Goal: Navigation & Orientation: Find specific page/section

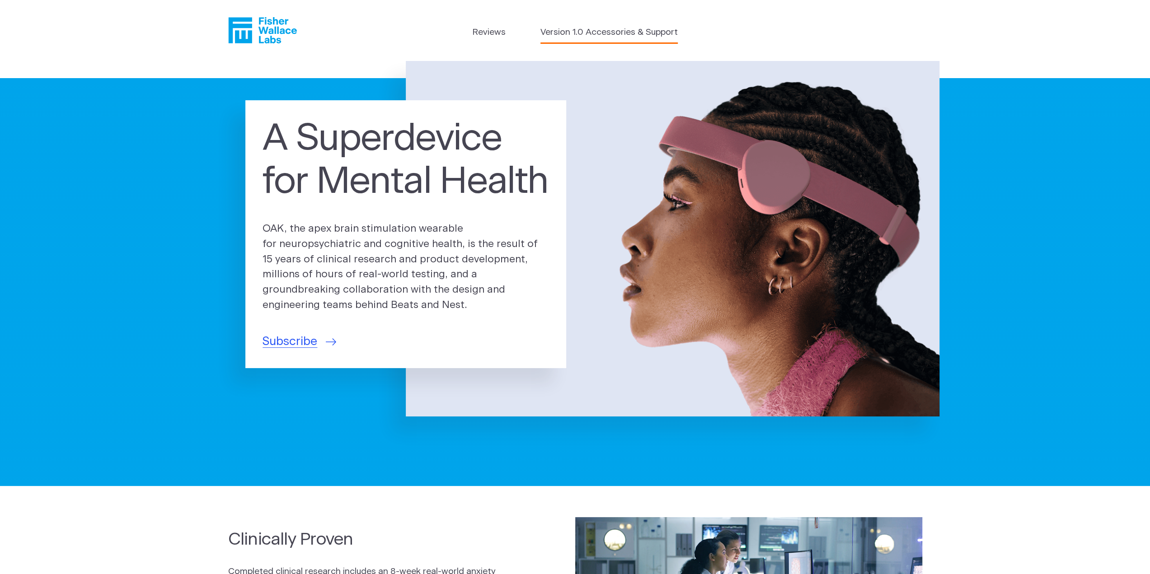
click at [602, 34] on link "Version 1.0 Accessories & Support" at bounding box center [608, 32] width 137 height 13
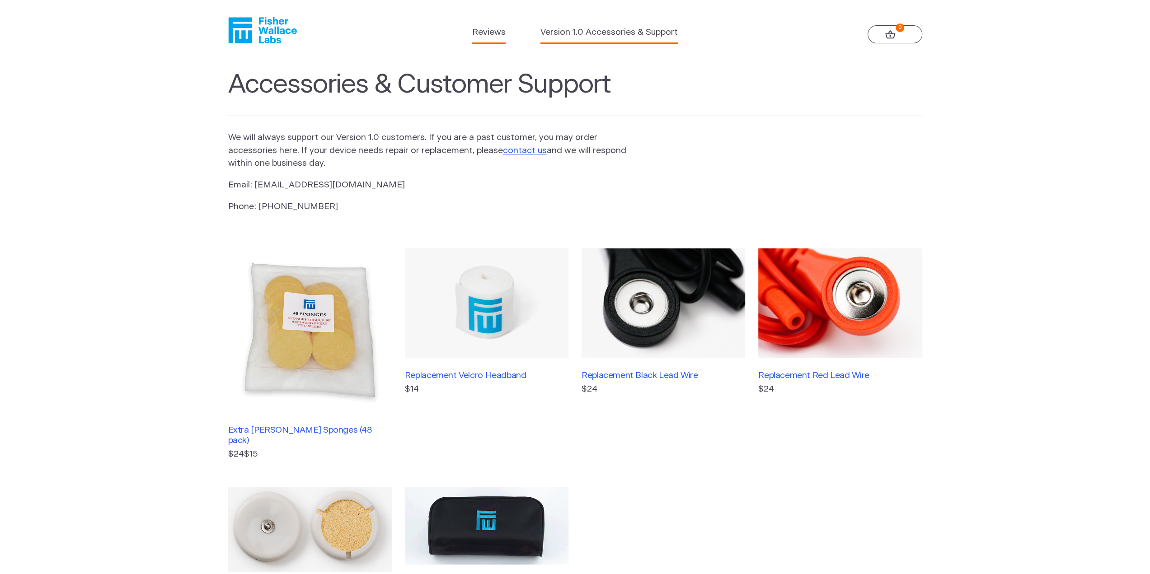
click at [488, 32] on link "Reviews" at bounding box center [488, 32] width 33 height 13
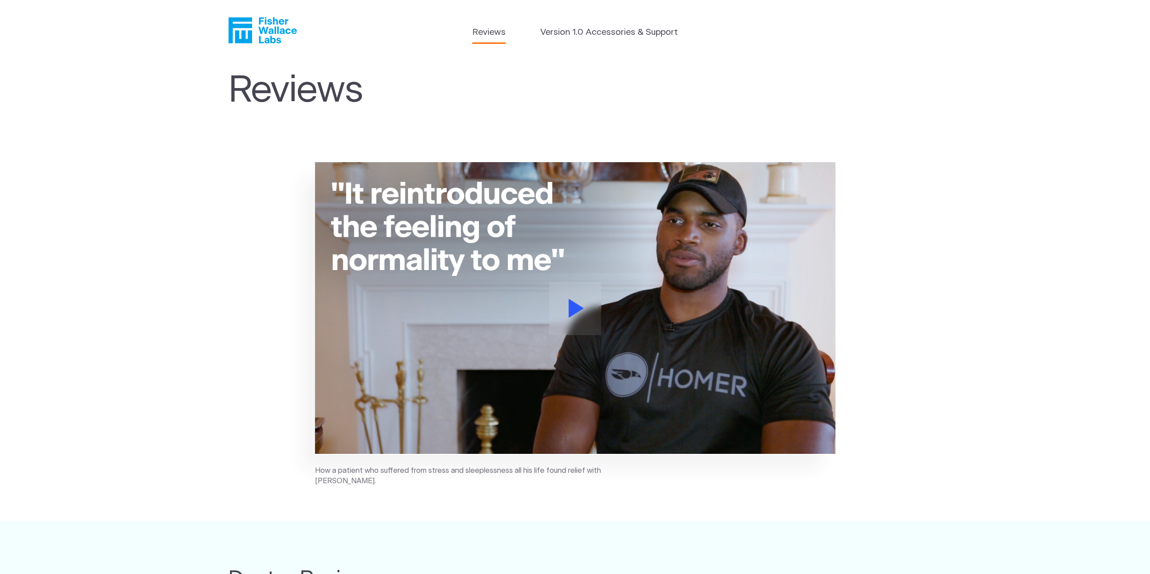
click at [279, 21] on icon "Fisher Wallace" at bounding box center [265, 30] width 62 height 26
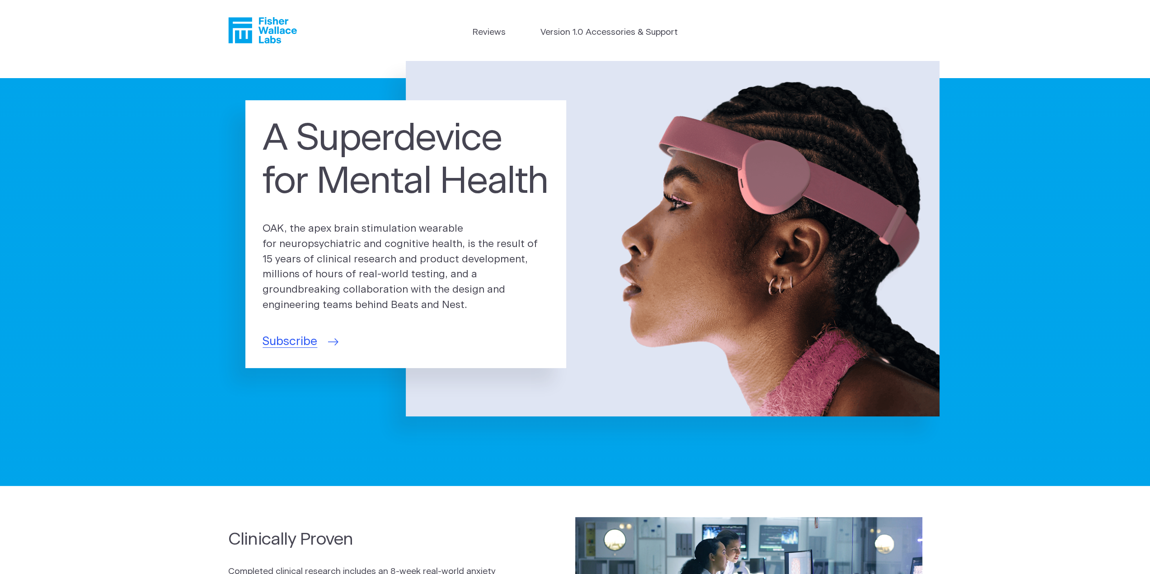
click at [299, 346] on span "Subscribe" at bounding box center [289, 342] width 55 height 18
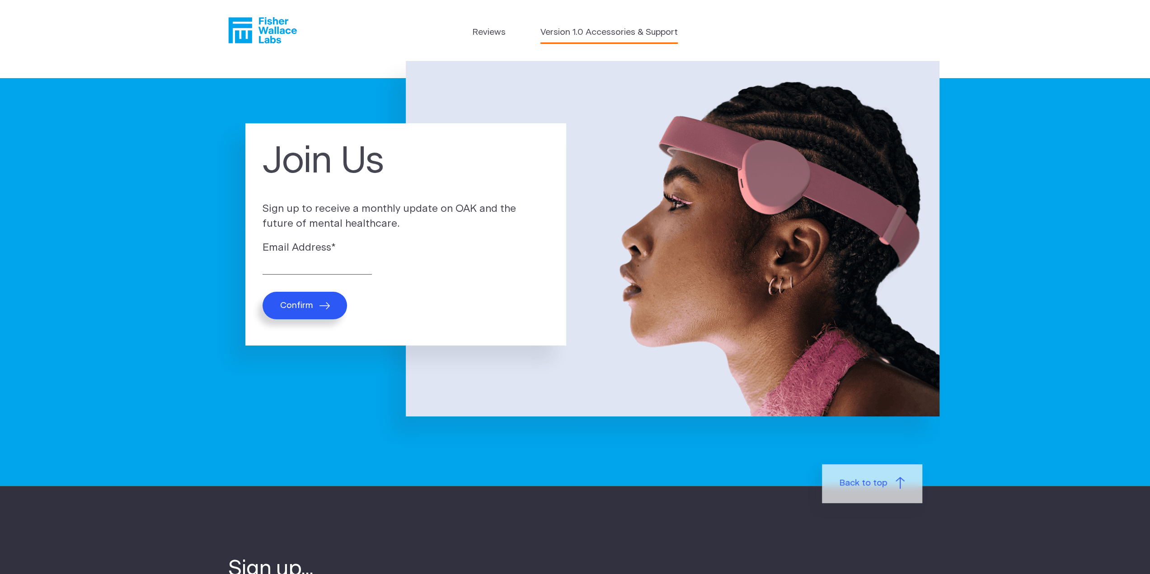
click at [577, 35] on link "Version 1.0 Accessories & Support" at bounding box center [608, 32] width 137 height 13
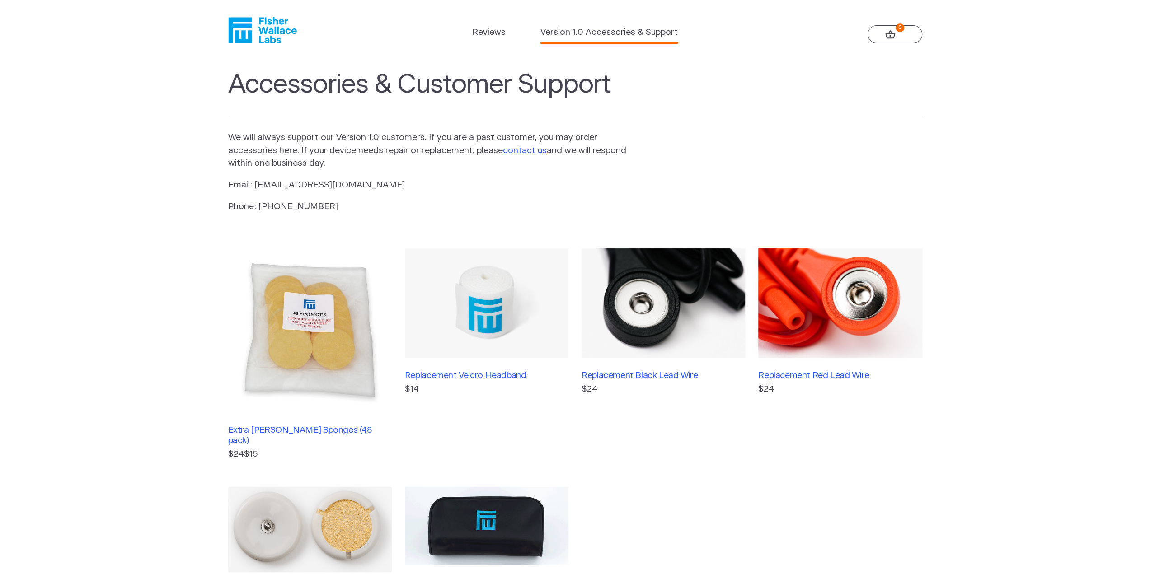
click at [281, 31] on icon "Fisher Wallace" at bounding box center [265, 30] width 62 height 26
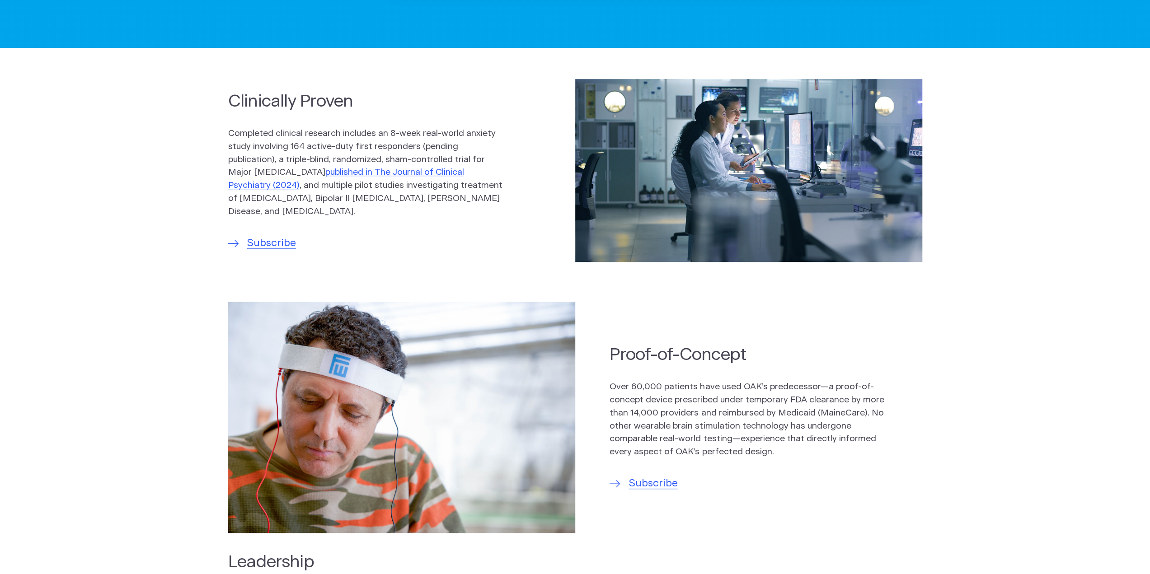
scroll to position [542, 0]
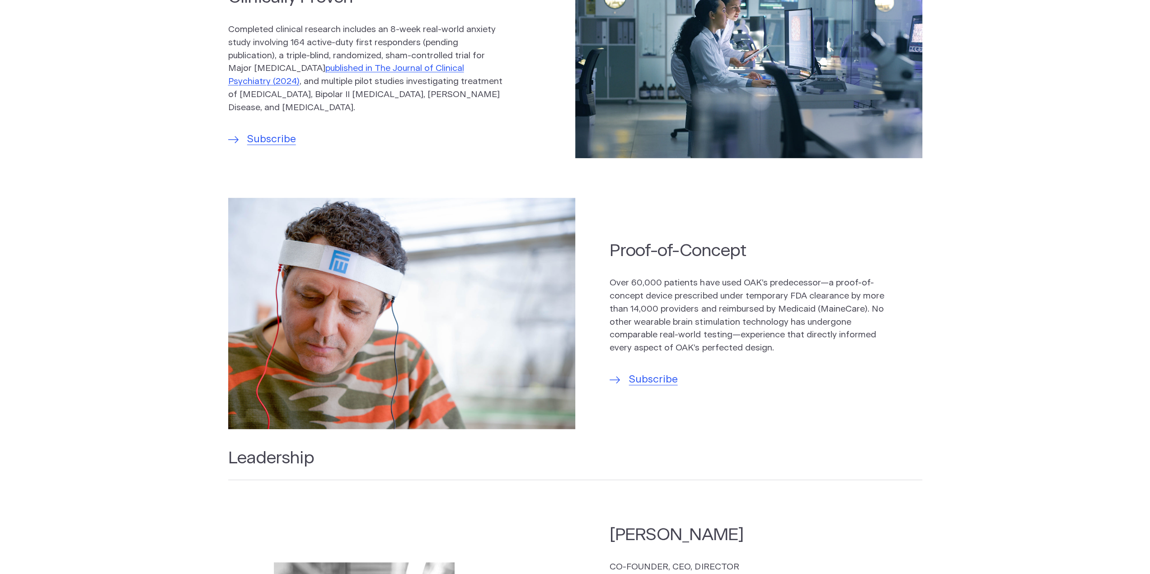
click at [868, 331] on p "Over 60,000 patients have used OAK’s predecessor—a proof-of-concept device pres…" at bounding box center [747, 316] width 277 height 78
click at [809, 317] on p "Over 60,000 patients have used OAK’s predecessor—a proof-of-concept device pres…" at bounding box center [747, 316] width 277 height 78
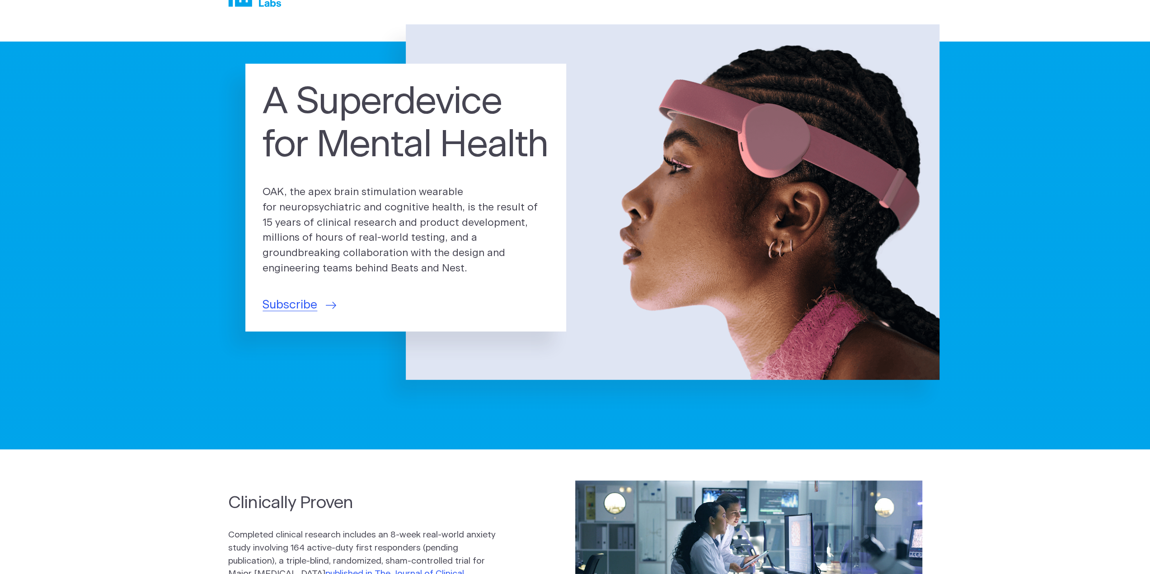
scroll to position [0, 0]
